Goal: Transaction & Acquisition: Download file/media

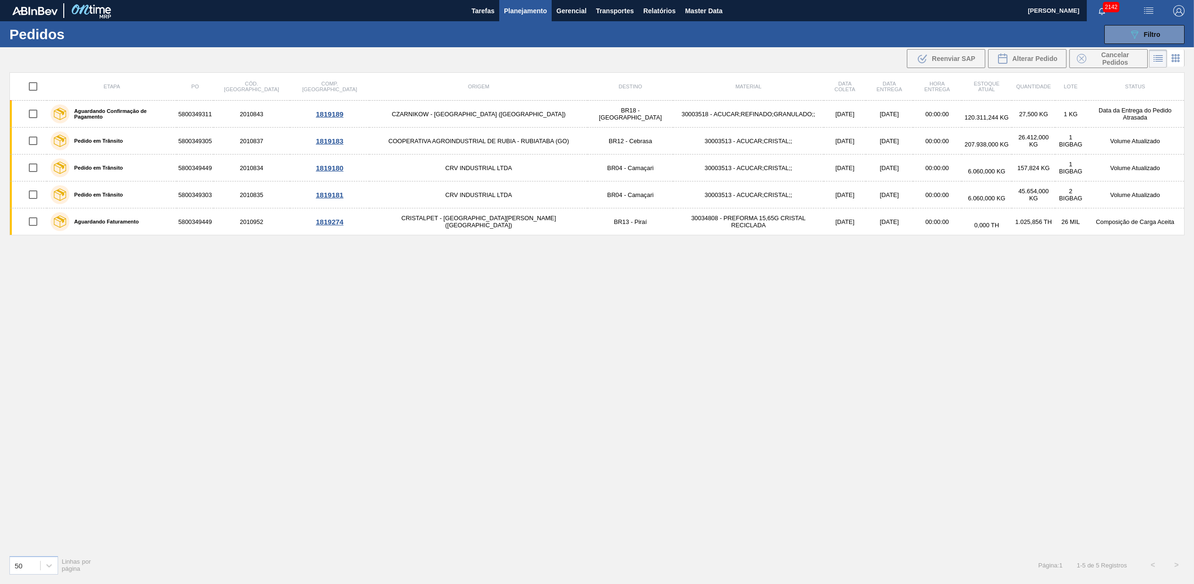
click at [1158, 27] on button "089F7B8B-B2A5-4AFE-B5C0-19BA573D28AC Filtro" at bounding box center [1144, 34] width 80 height 19
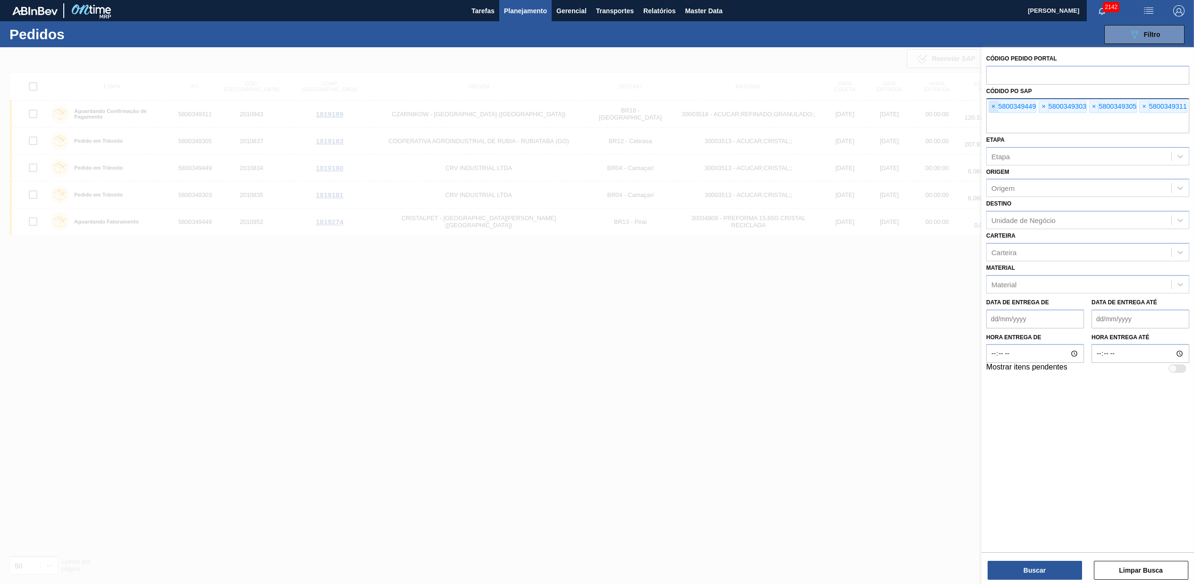
click at [991, 105] on span "×" at bounding box center [993, 106] width 9 height 11
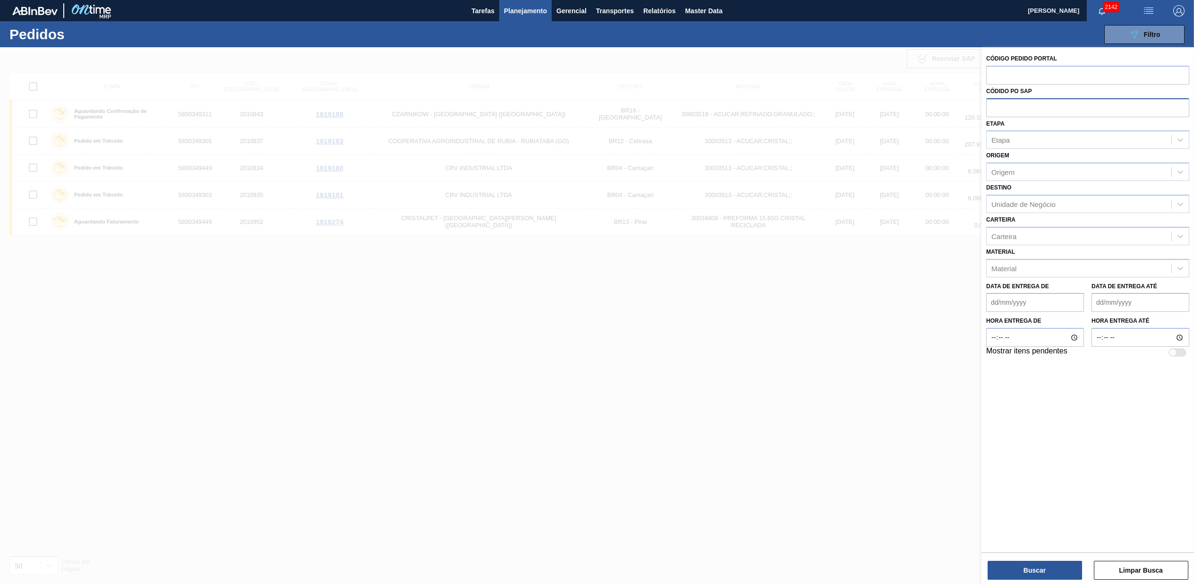
paste input "text"
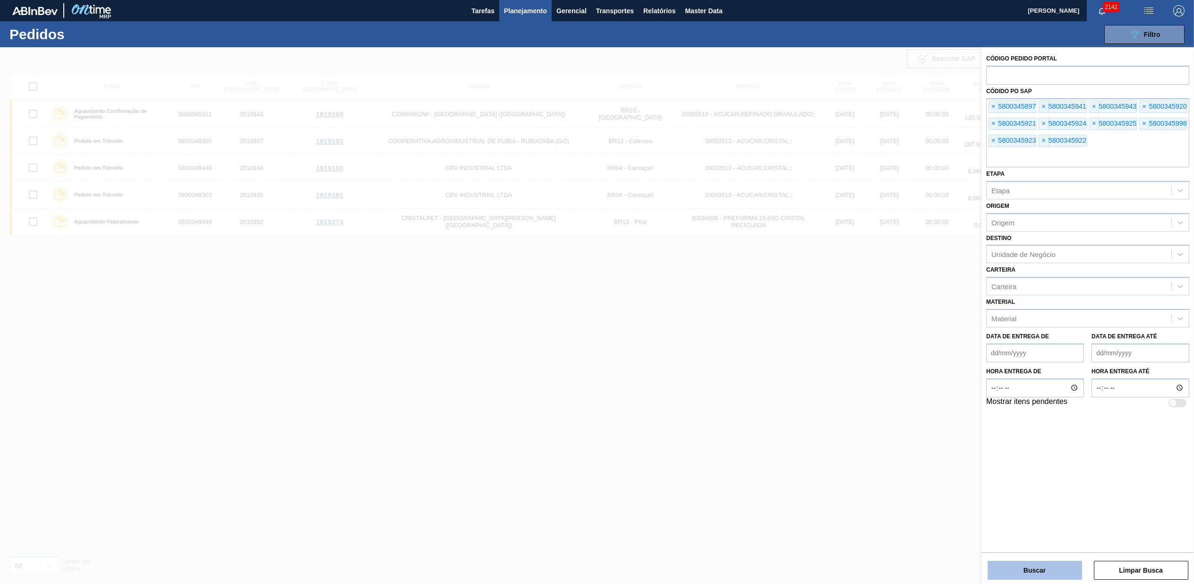
click at [1024, 565] on button "Buscar" at bounding box center [1035, 570] width 94 height 19
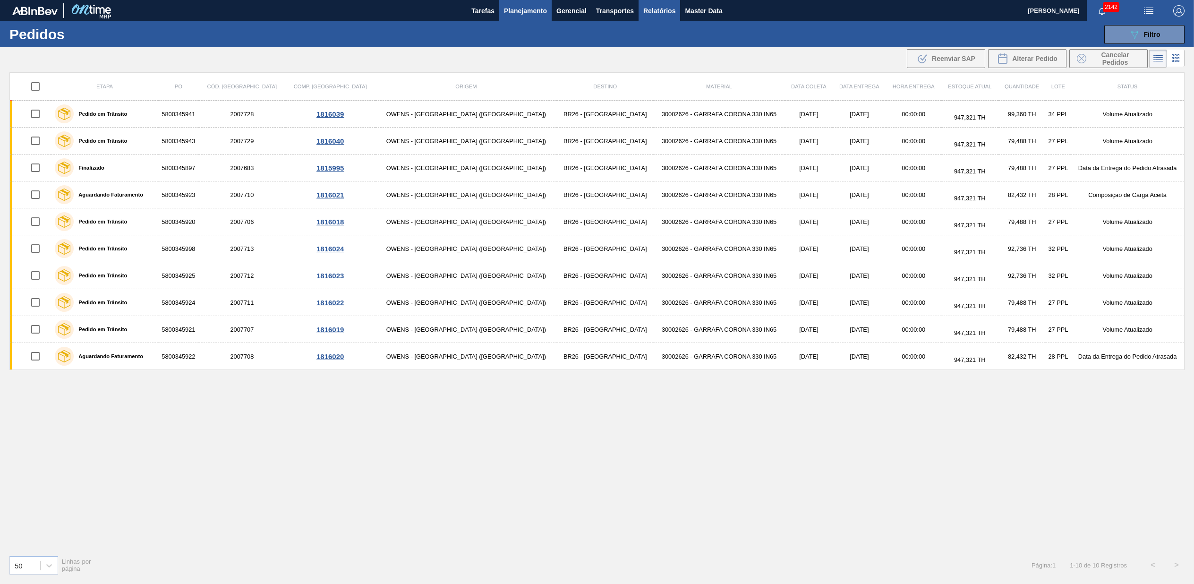
click at [646, 7] on span "Relatórios" at bounding box center [659, 10] width 32 height 11
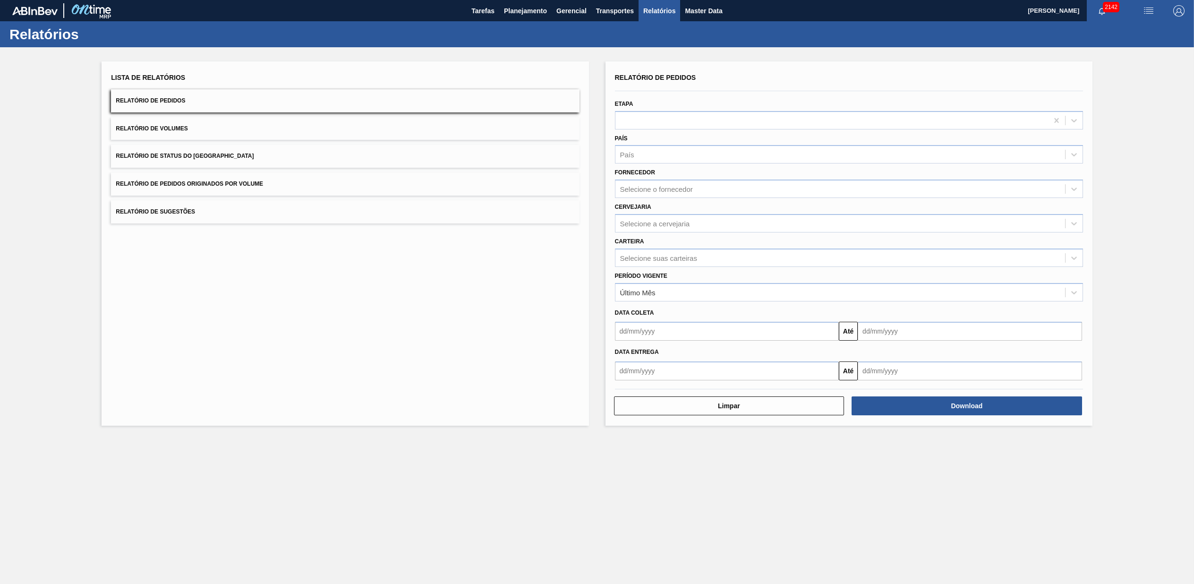
click at [206, 178] on button "Relatório de Pedidos Originados por Volume" at bounding box center [345, 183] width 468 height 23
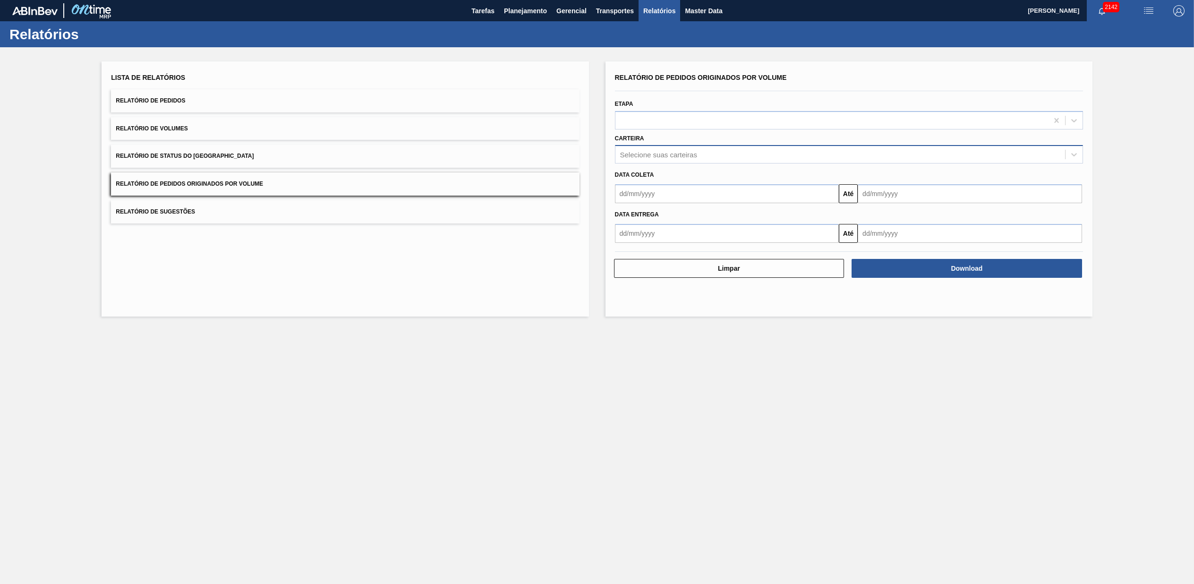
click at [650, 153] on div "Selecione suas carteiras" at bounding box center [658, 155] width 77 height 8
type input "vidro"
click at [659, 166] on div "Data coleta" at bounding box center [849, 174] width 476 height 16
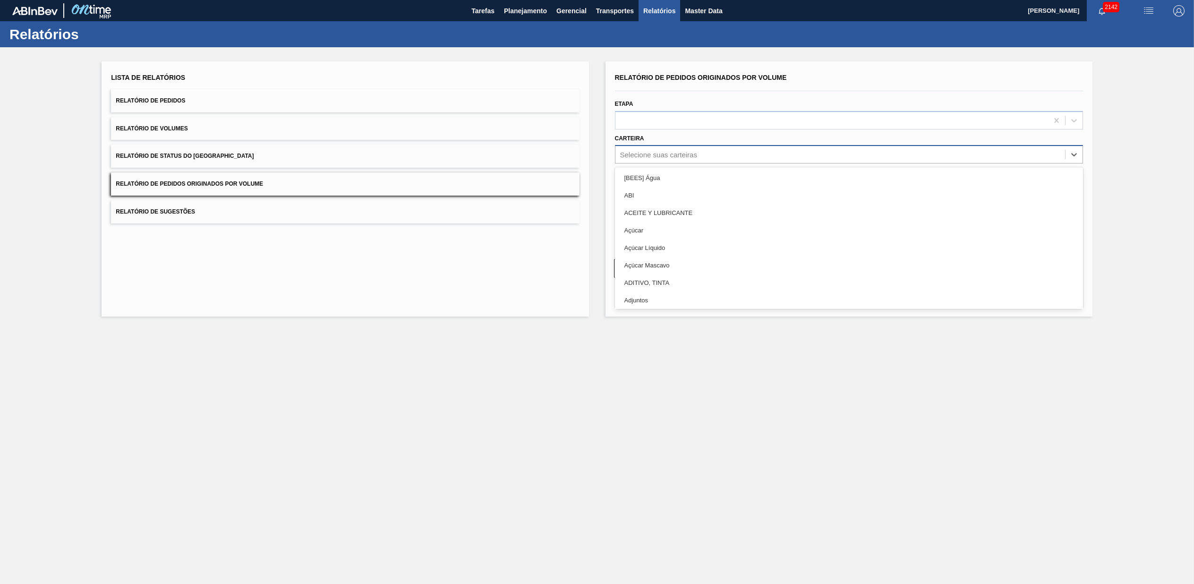
click at [667, 151] on div "Selecione suas carteiras" at bounding box center [658, 155] width 77 height 8
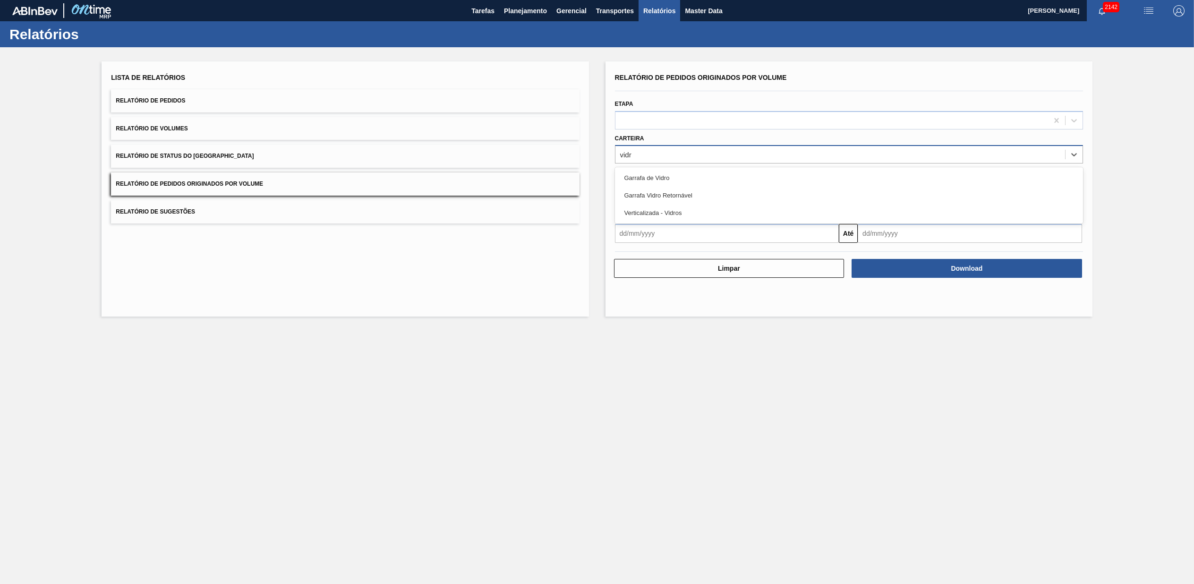
type input "vidro"
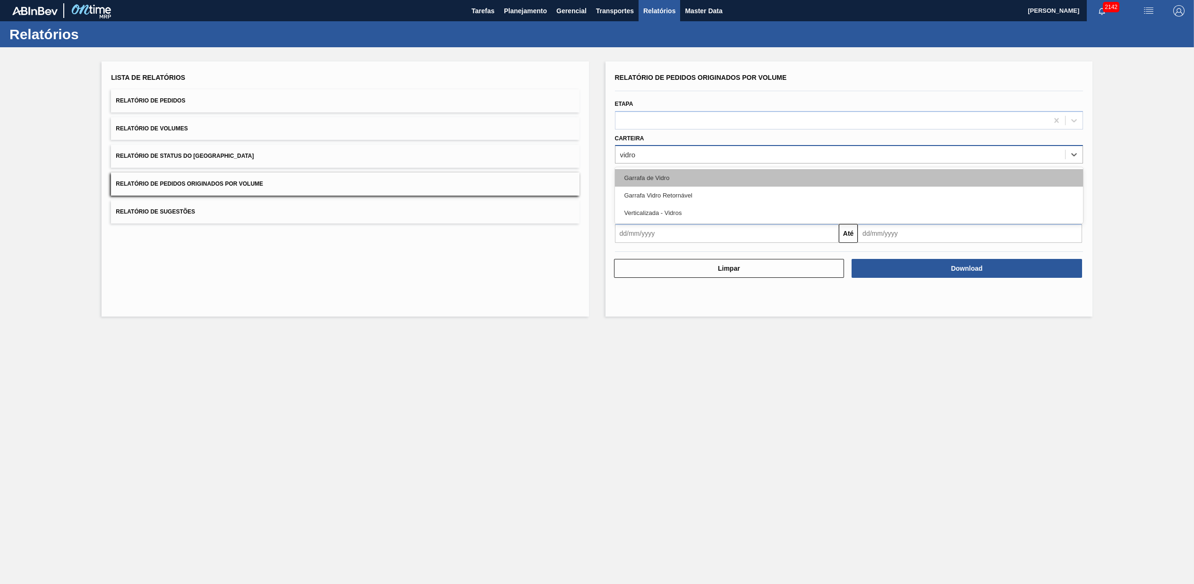
click at [660, 173] on div "Garrafa de Vidro" at bounding box center [849, 177] width 468 height 17
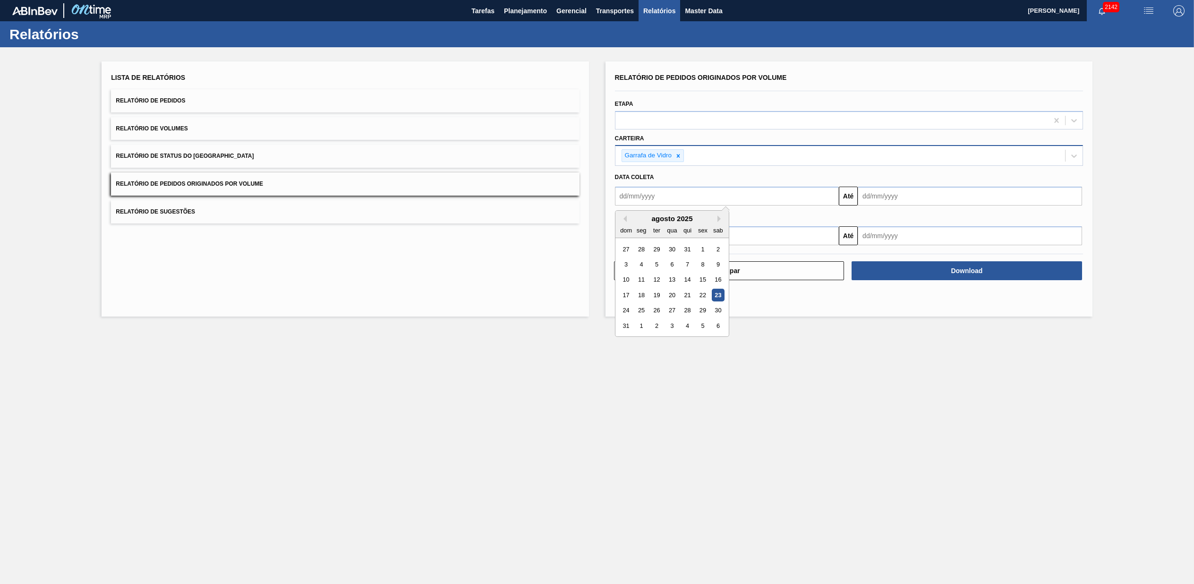
click at [658, 191] on input "text" at bounding box center [727, 196] width 224 height 19
type input "[DATE]"
click at [876, 373] on main "Tarefas Planejamento Gerencial Transportes Relatórios Master Data [PERSON_NAME]…" at bounding box center [597, 292] width 1194 height 584
click at [900, 197] on input "[DATE]" at bounding box center [970, 196] width 224 height 19
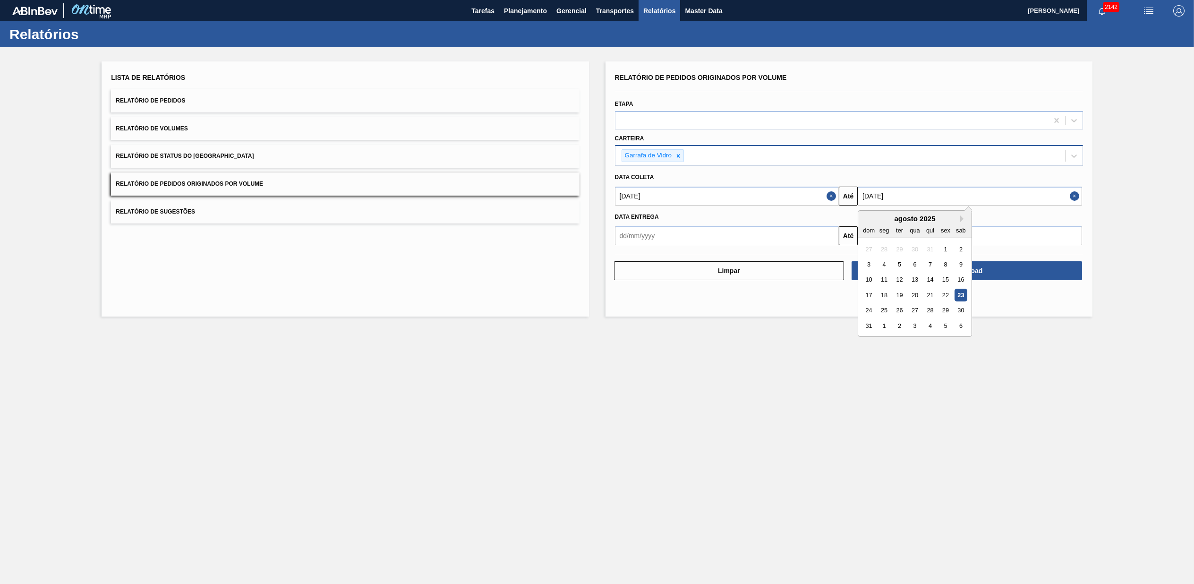
click at [870, 310] on div "24" at bounding box center [869, 310] width 13 height 13
type input "[DATE]"
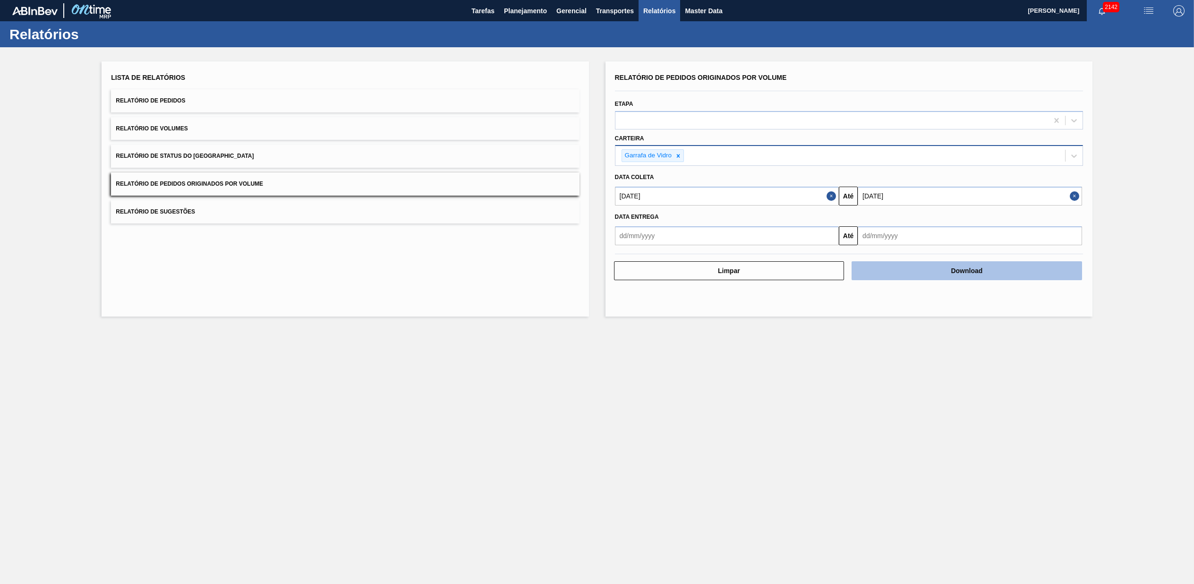
click at [930, 279] on button "Download" at bounding box center [967, 270] width 231 height 19
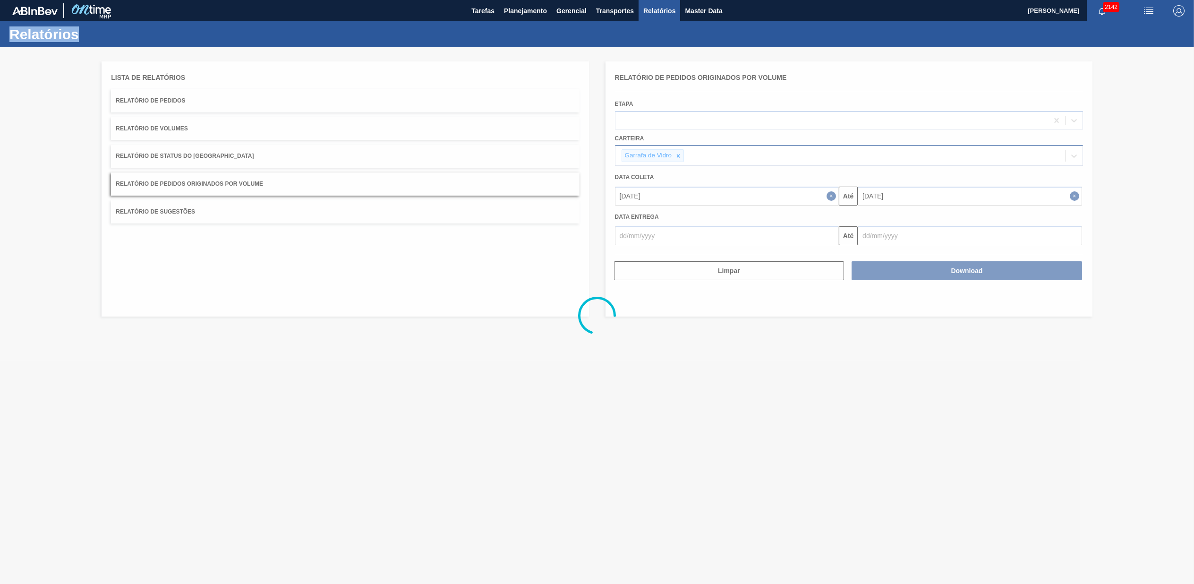
drag, startPoint x: 930, startPoint y: 279, endPoint x: 899, endPoint y: 376, distance: 102.5
click at [899, 376] on div at bounding box center [597, 315] width 1194 height 537
click at [733, 322] on div at bounding box center [597, 315] width 1194 height 537
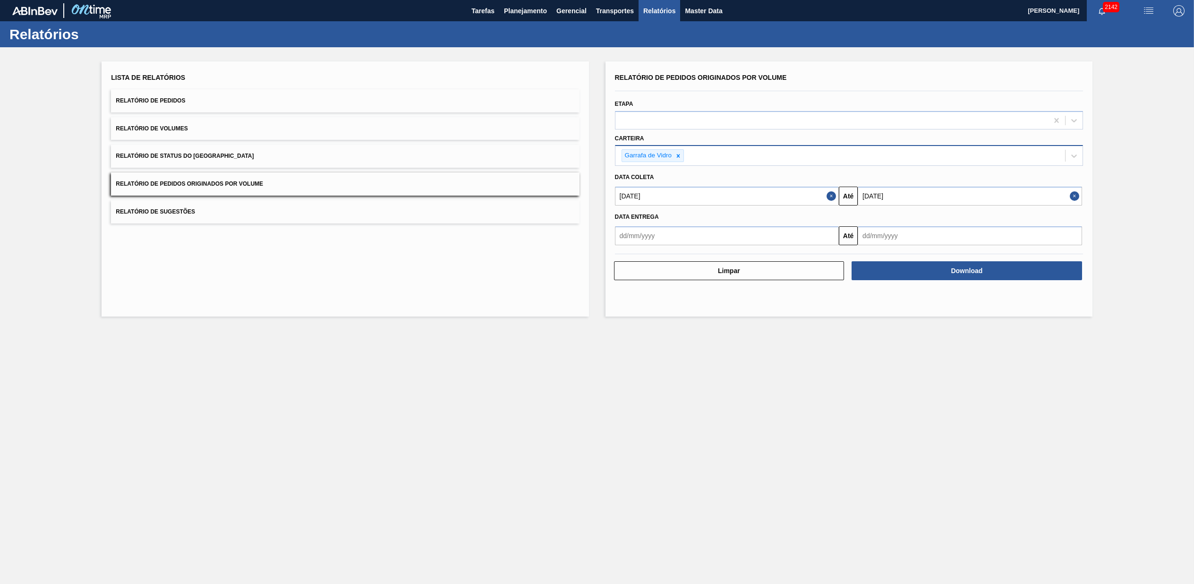
click at [668, 151] on div "Garrafa de Vidro" at bounding box center [647, 156] width 51 height 12
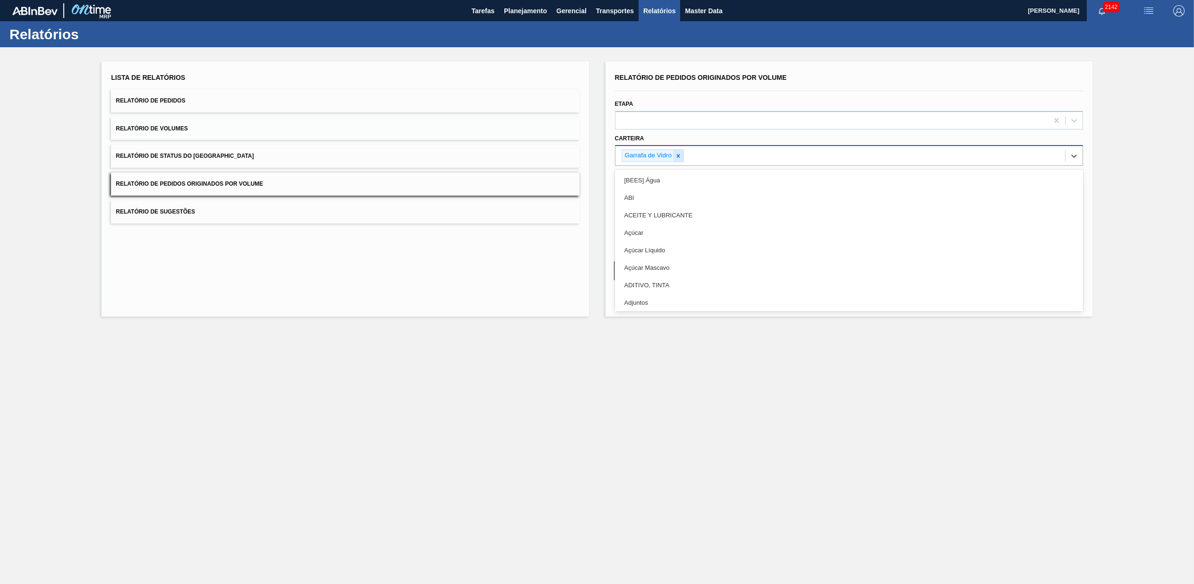
click at [676, 153] on icon at bounding box center [678, 156] width 7 height 7
click at [635, 231] on div "Açúcar" at bounding box center [849, 230] width 468 height 17
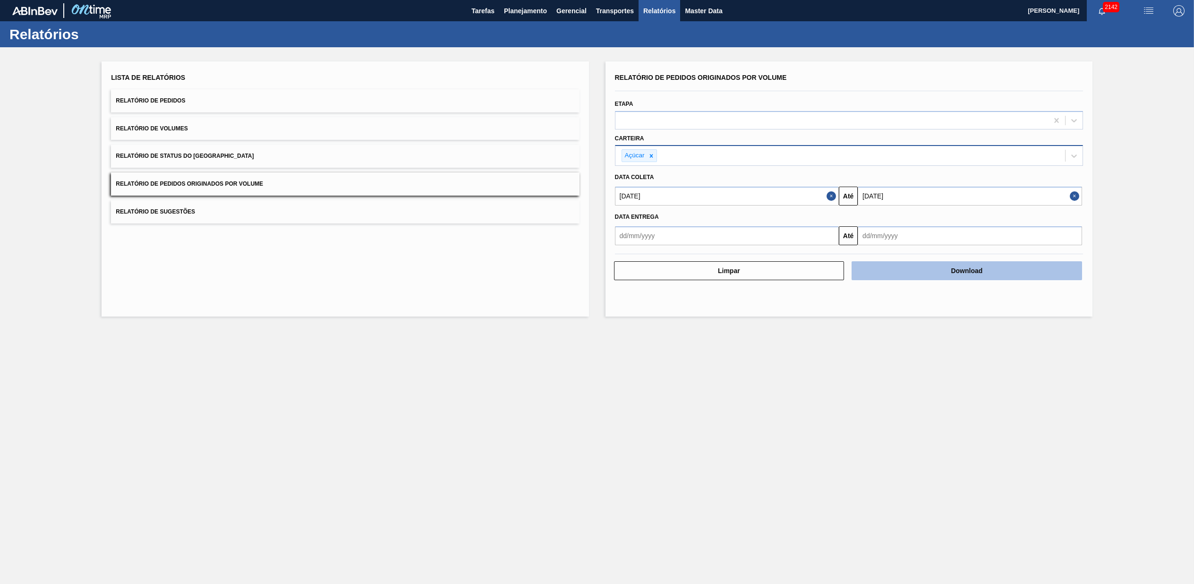
click at [977, 268] on button "Download" at bounding box center [967, 270] width 231 height 19
click at [443, 452] on main "Tarefas Planejamento Gerencial Transportes Relatórios Master Data [PERSON_NAME]…" at bounding box center [597, 292] width 1194 height 584
